Goal: Task Accomplishment & Management: Use online tool/utility

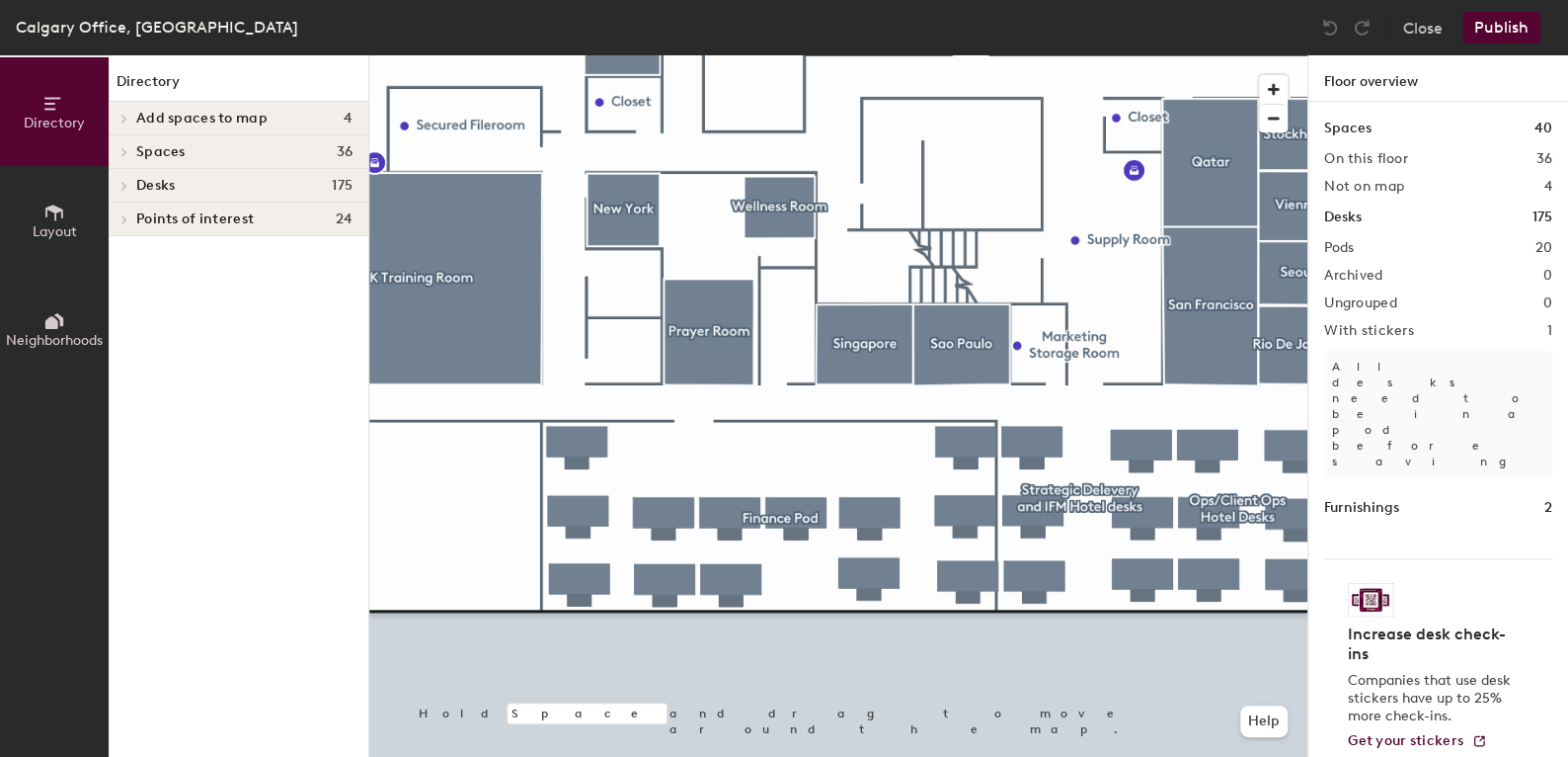
click at [1115, 55] on div at bounding box center [838, 55] width 938 height 0
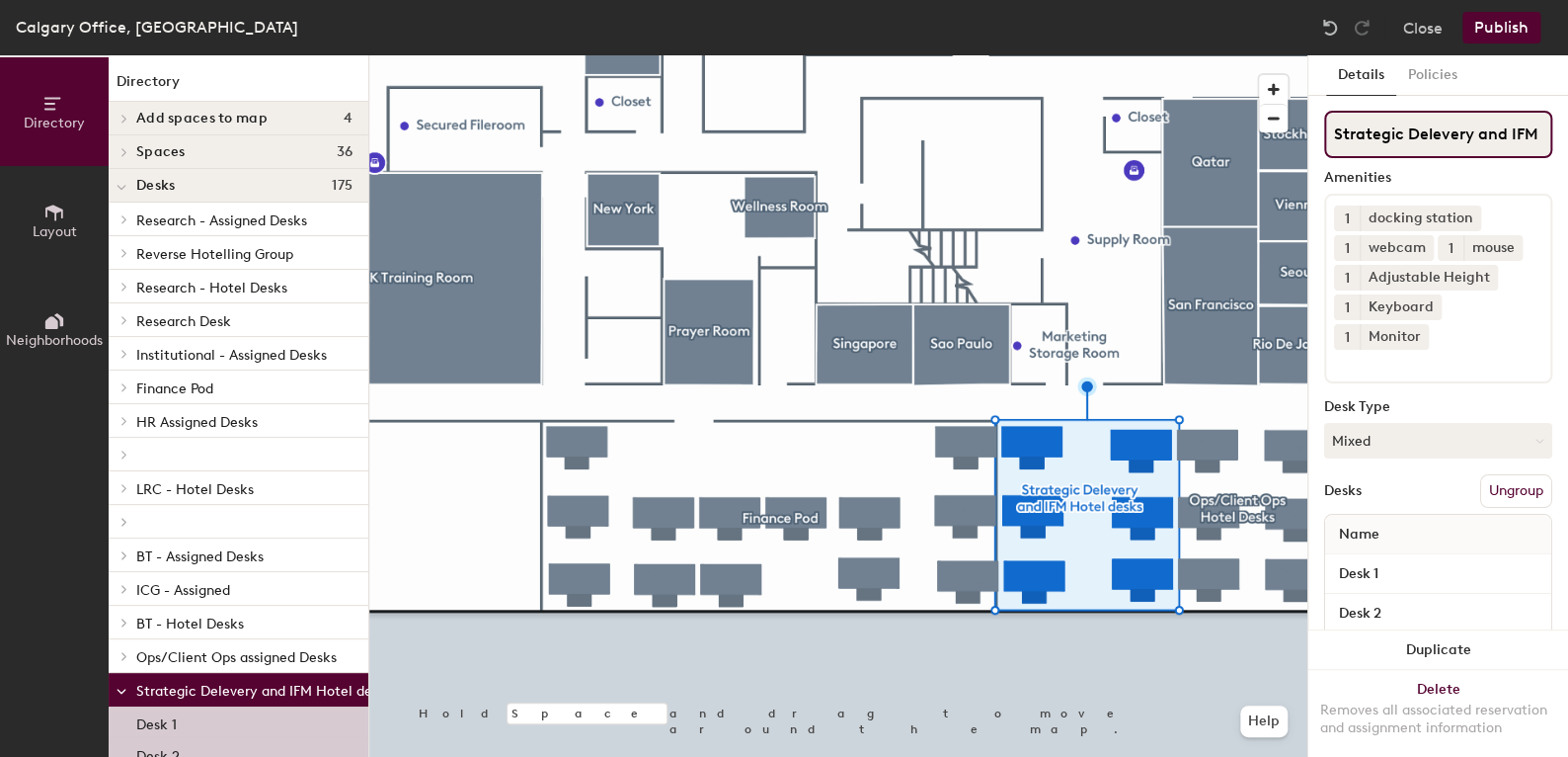
click at [1438, 136] on input "Strategic Delevery and IFM Hotel desks" at bounding box center [1438, 135] width 228 height 48
type input "Strategic Delivery and IFM Hotel desks"
click at [1473, 169] on div "Amenities" at bounding box center [1438, 177] width 228 height 16
click at [1499, 27] on button "Publish" at bounding box center [1502, 28] width 78 height 32
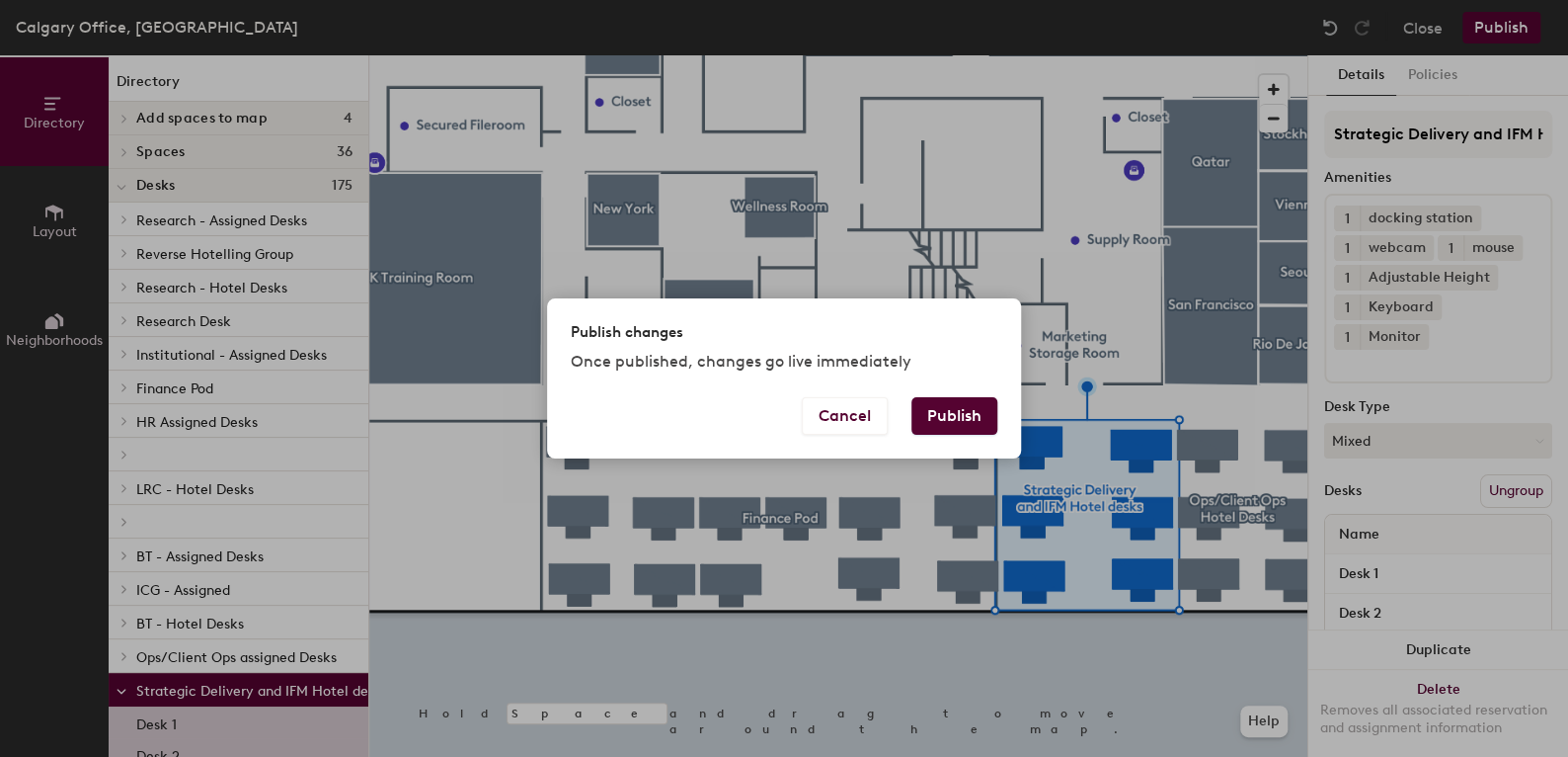
click at [978, 406] on button "Publish" at bounding box center [954, 416] width 86 height 38
